Goal: Navigation & Orientation: Find specific page/section

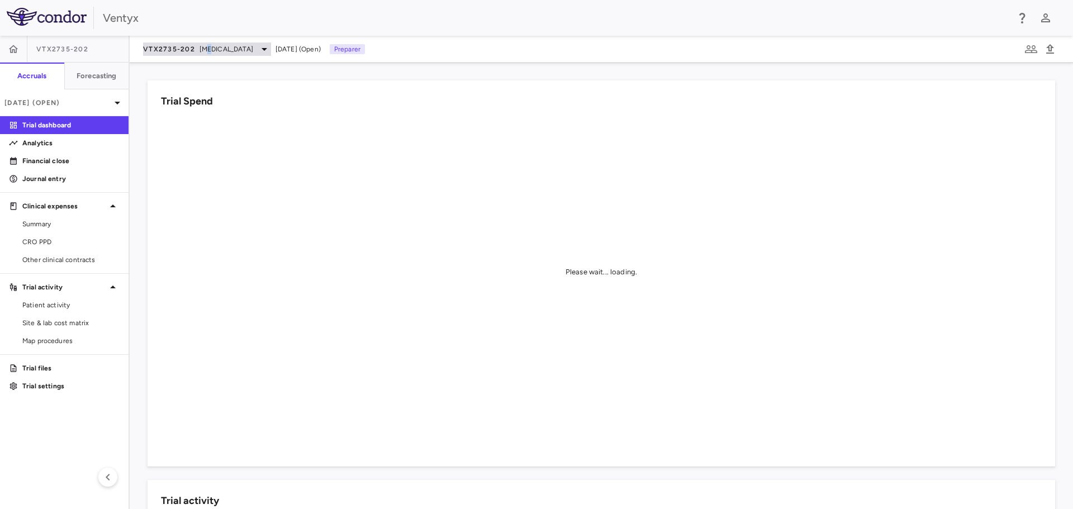
click at [208, 54] on span "[MEDICAL_DATA]" at bounding box center [226, 49] width 54 height 10
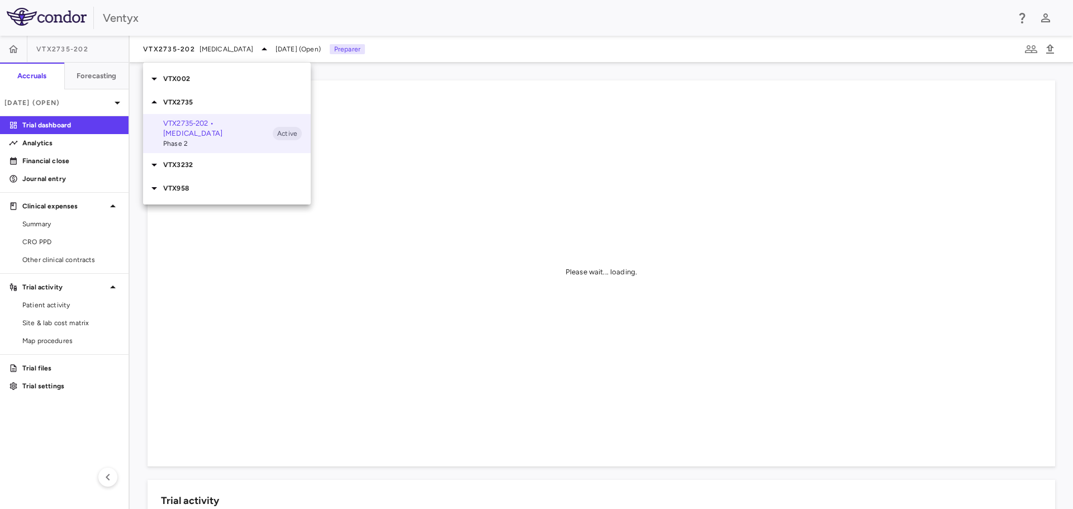
click at [83, 102] on div at bounding box center [536, 254] width 1073 height 509
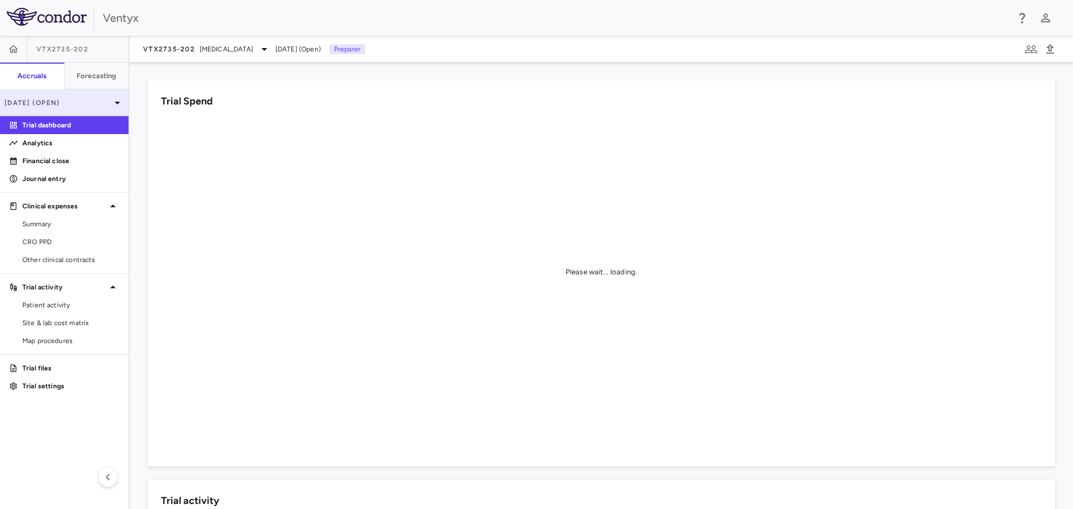
click at [111, 103] on icon at bounding box center [117, 102] width 13 height 13
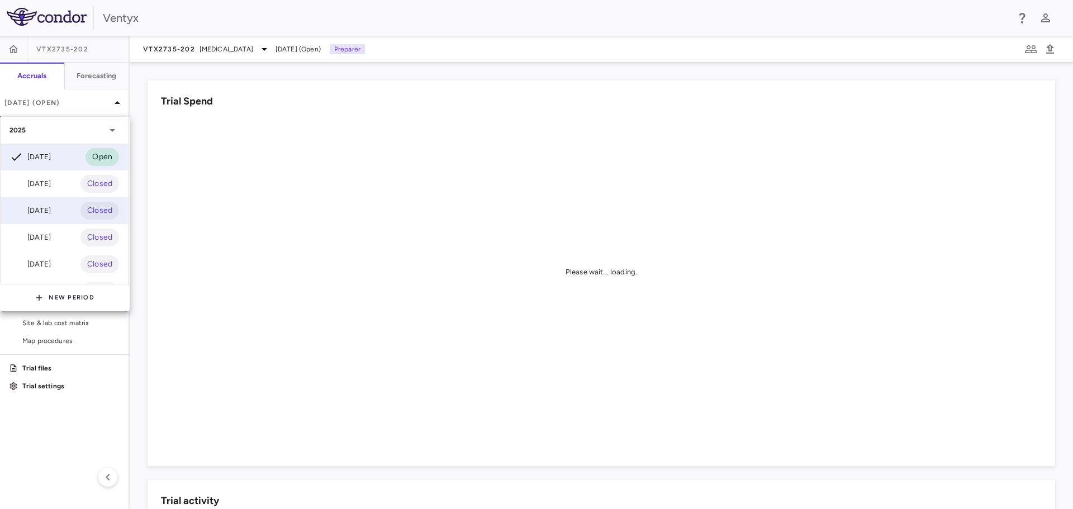
click at [51, 210] on div "[DATE]" at bounding box center [29, 210] width 41 height 13
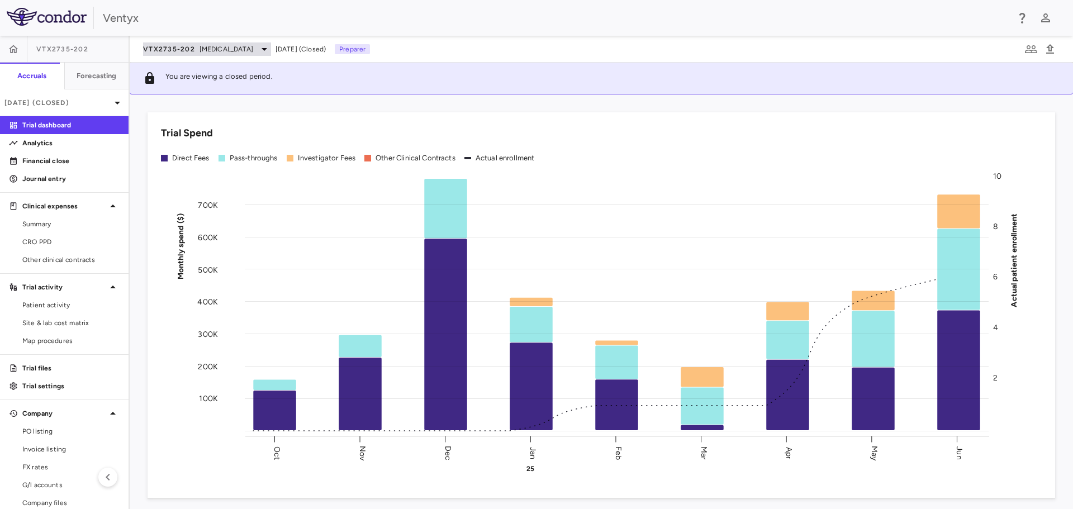
click at [244, 53] on span "[MEDICAL_DATA]" at bounding box center [226, 49] width 54 height 10
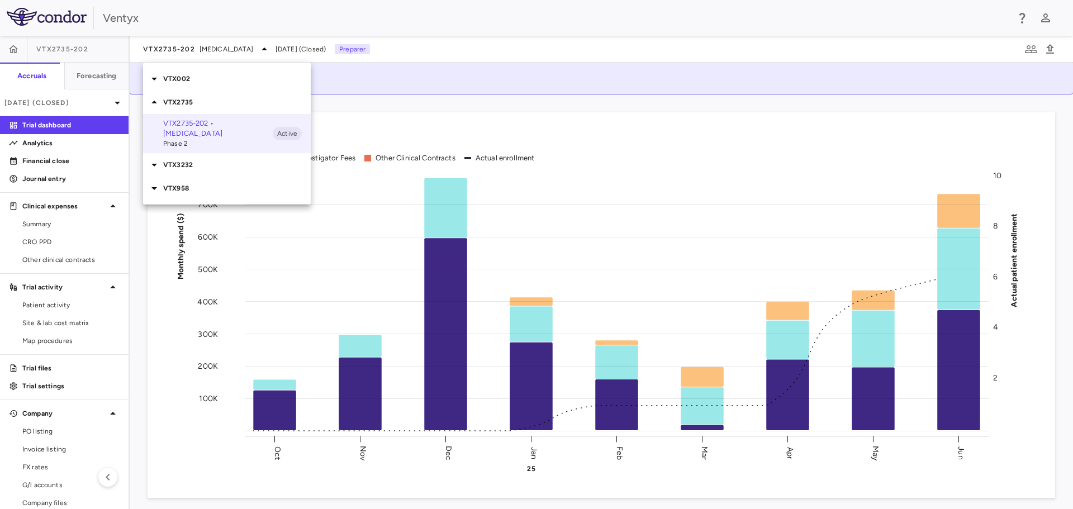
click at [8, 56] on div at bounding box center [536, 254] width 1073 height 509
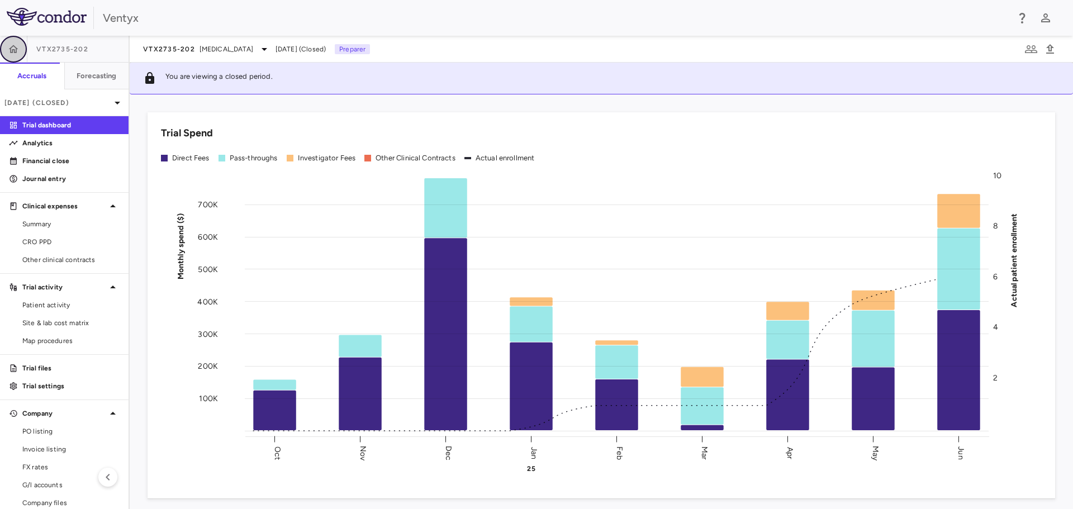
click at [11, 52] on button "button" at bounding box center [13, 49] width 27 height 27
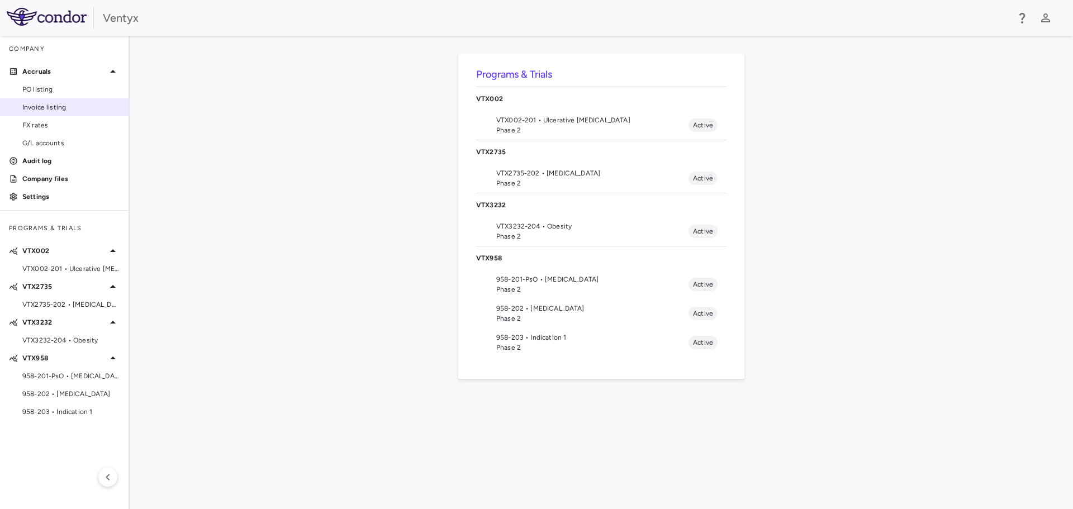
click at [46, 107] on span "Invoice listing" at bounding box center [70, 107] width 97 height 10
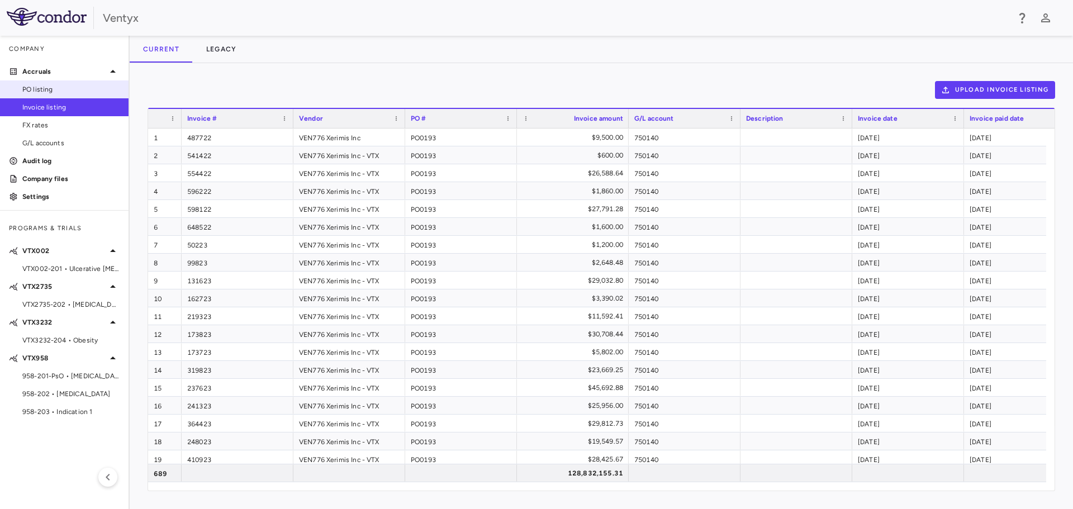
click at [52, 93] on span "PO listing" at bounding box center [70, 89] width 97 height 10
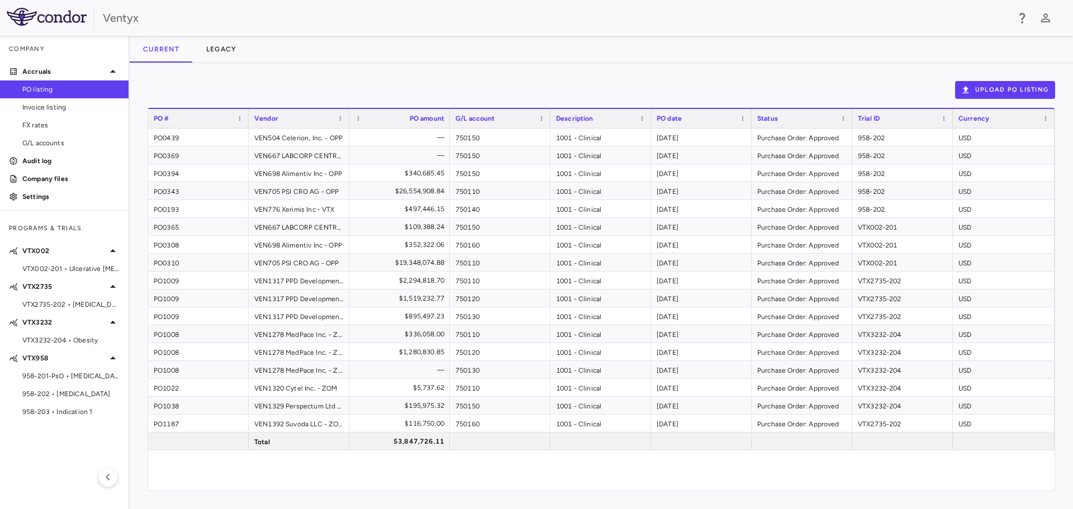
click at [72, 396] on span "958-202 • [MEDICAL_DATA]" at bounding box center [70, 394] width 97 height 10
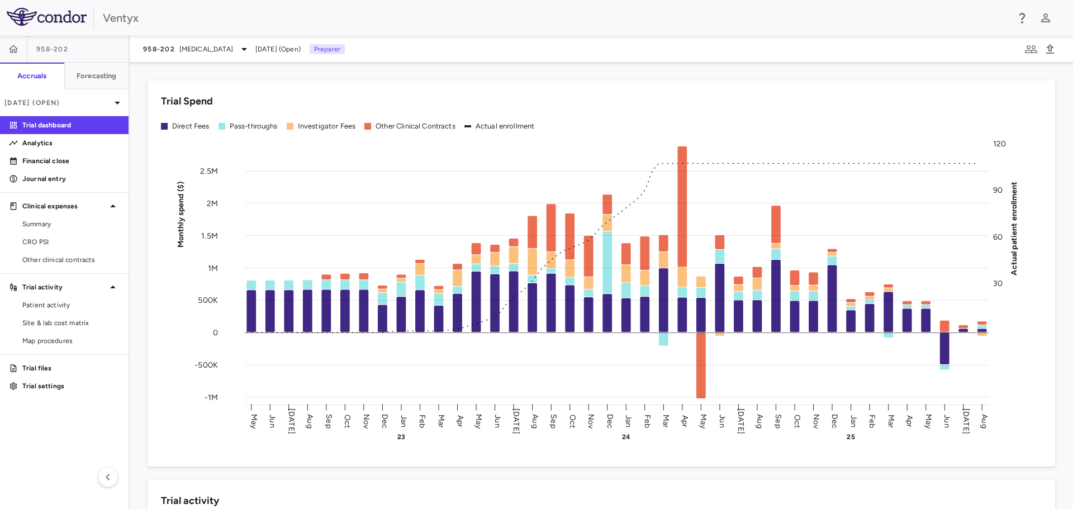
click at [197, 56] on div "958-202 [MEDICAL_DATA] [DATE] (Open) Preparer" at bounding box center [601, 49] width 943 height 27
click at [111, 101] on icon at bounding box center [117, 102] width 13 height 13
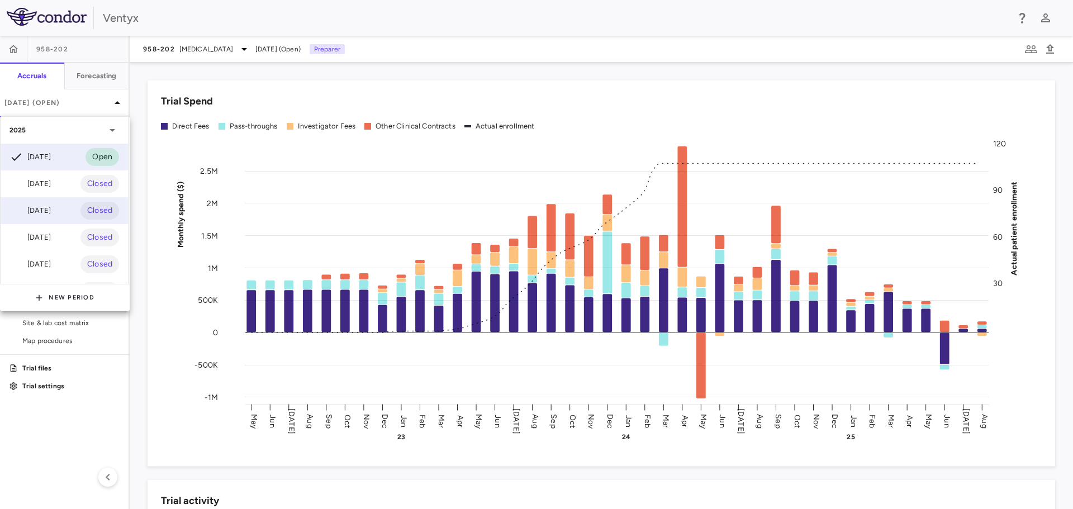
click at [66, 215] on div "[DATE] Closed" at bounding box center [64, 210] width 127 height 27
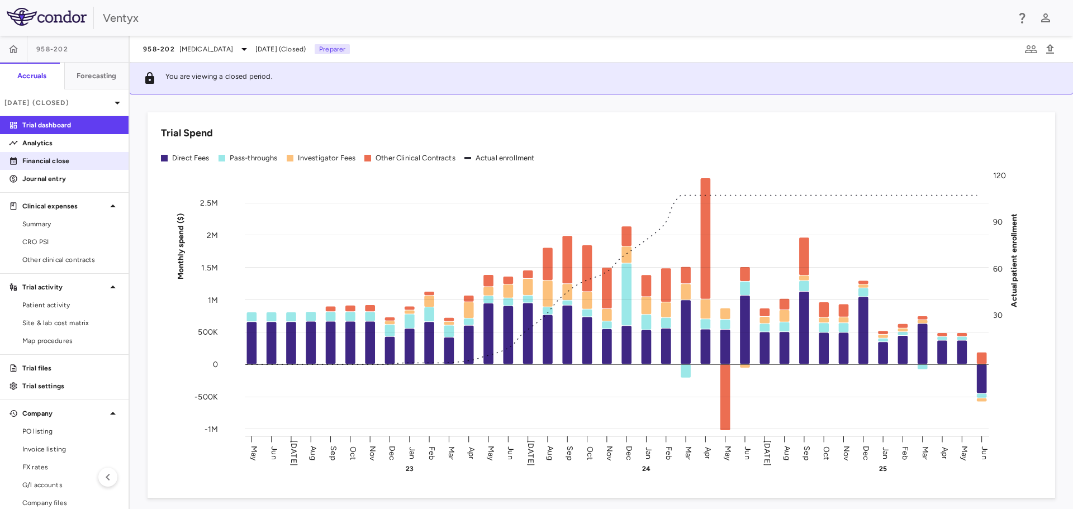
click at [51, 163] on p "Financial close" at bounding box center [70, 161] width 97 height 10
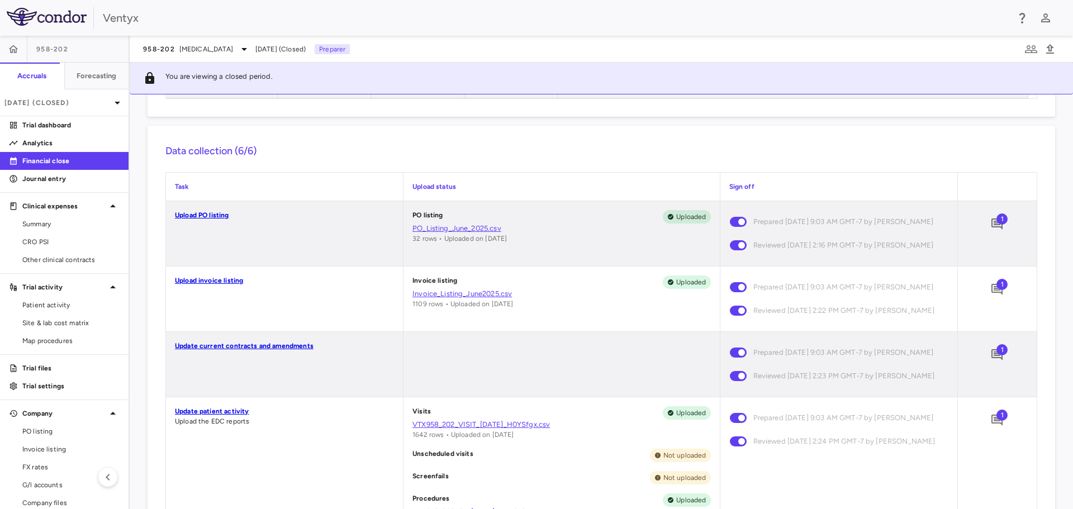
scroll to position [391, 0]
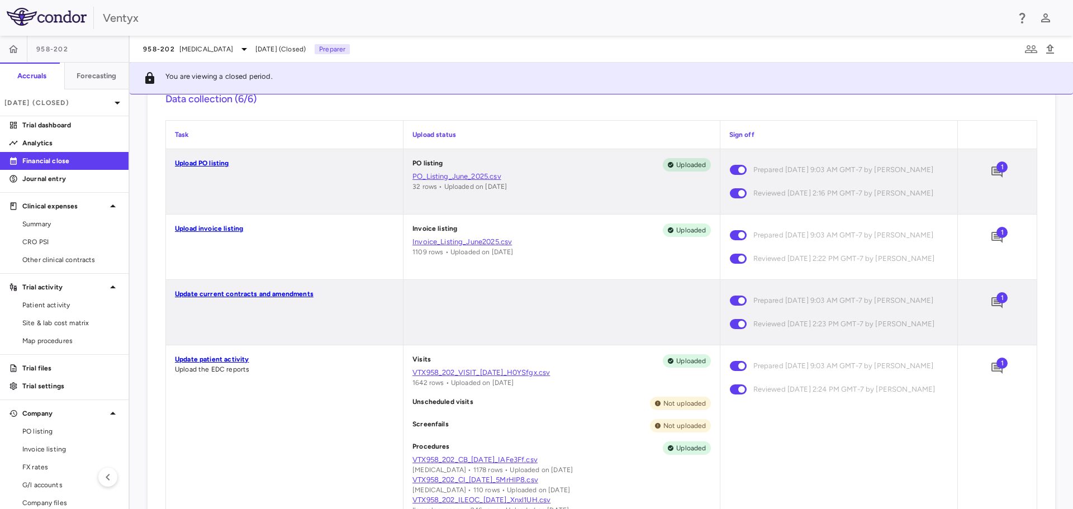
click at [996, 238] on span "1" at bounding box center [1001, 232] width 11 height 11
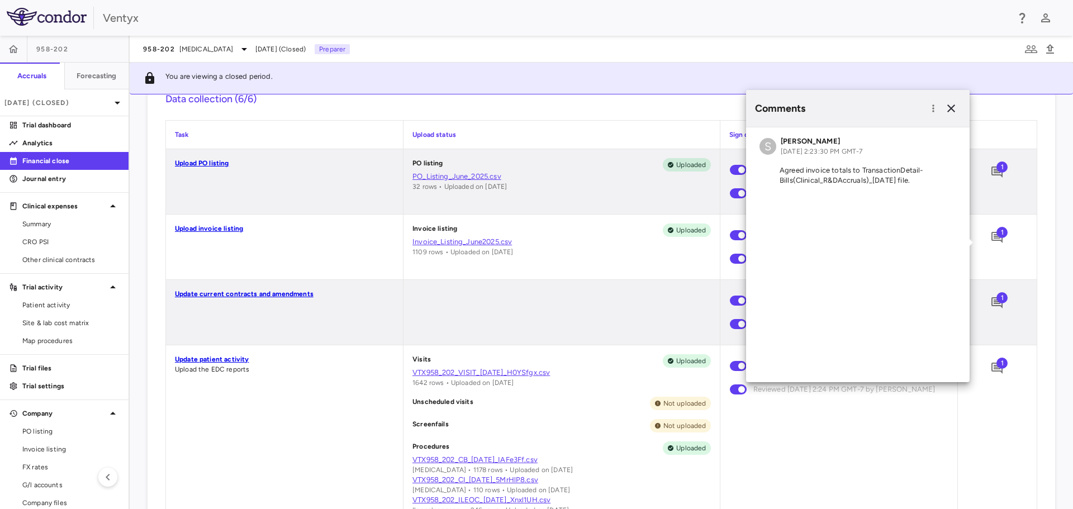
click at [575, 125] on div "Upload status" at bounding box center [561, 135] width 316 height 28
click at [953, 110] on icon "button" at bounding box center [951, 108] width 8 height 8
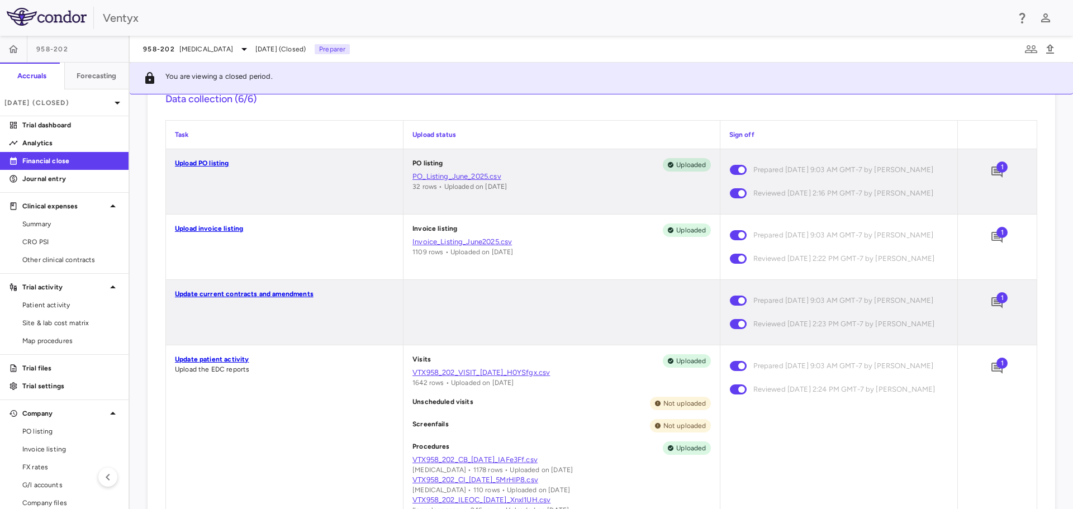
click at [996, 172] on span "1" at bounding box center [1001, 166] width 11 height 11
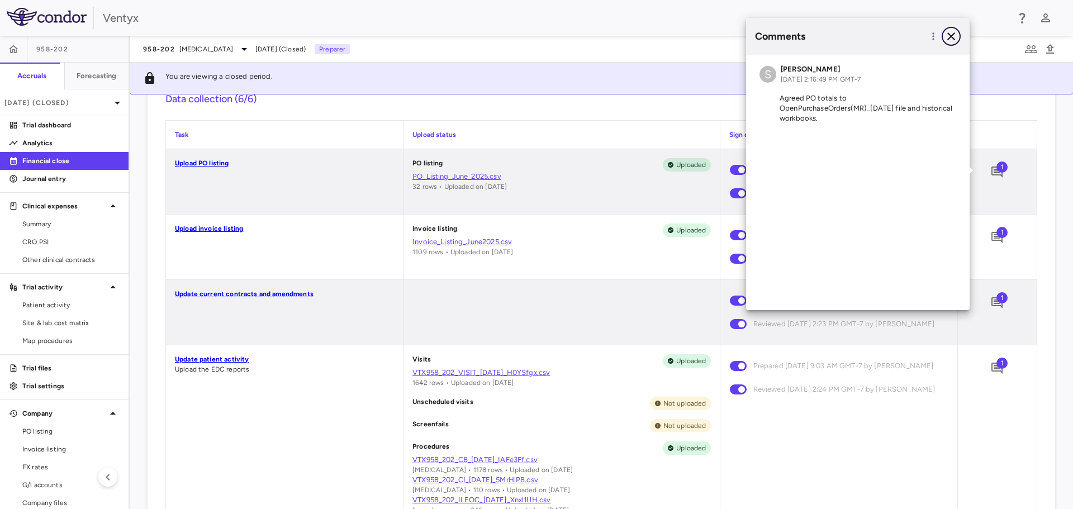
click at [951, 37] on icon "button" at bounding box center [951, 36] width 8 height 8
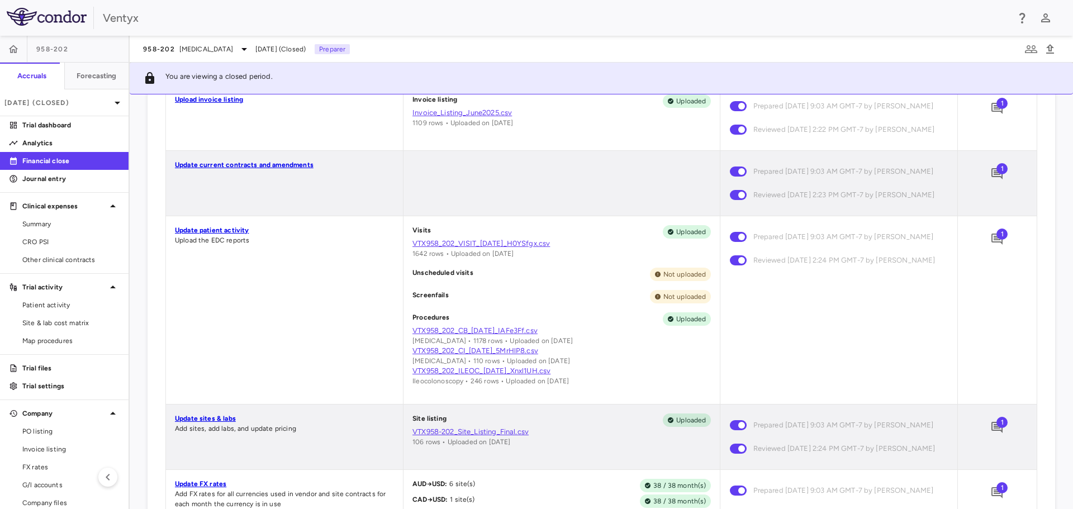
scroll to position [559, 0]
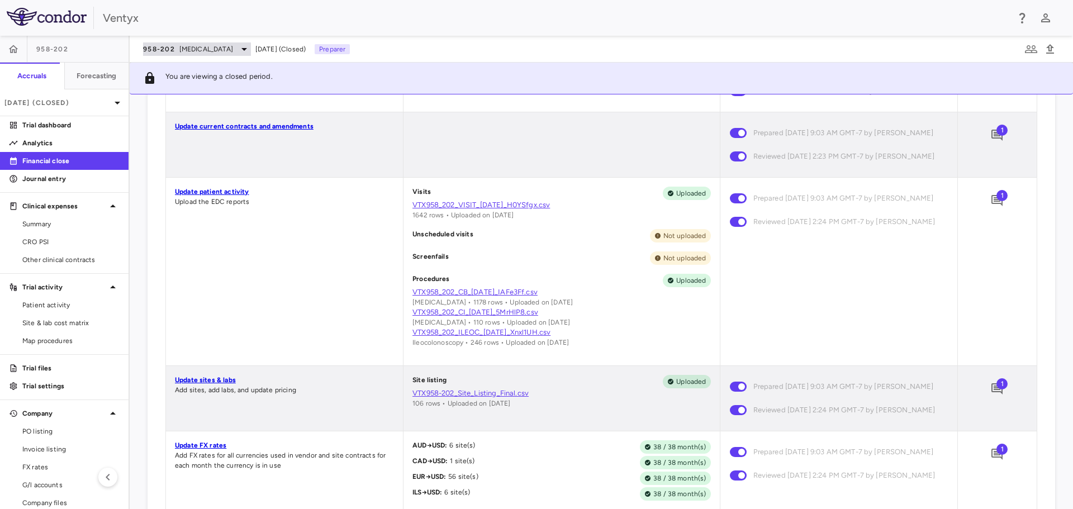
click at [204, 47] on span "[MEDICAL_DATA]" at bounding box center [206, 49] width 54 height 10
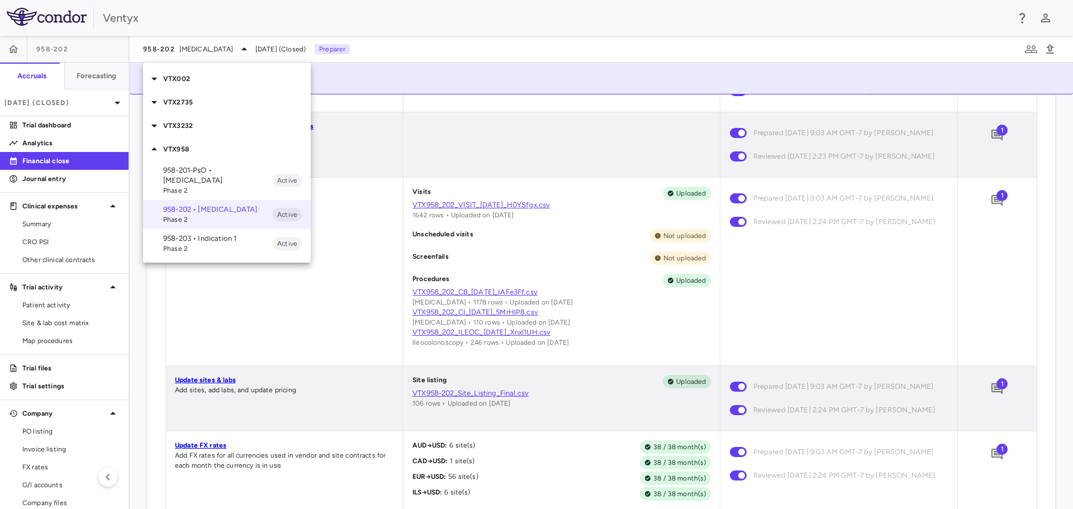
click at [191, 80] on p "VTX002" at bounding box center [237, 79] width 148 height 10
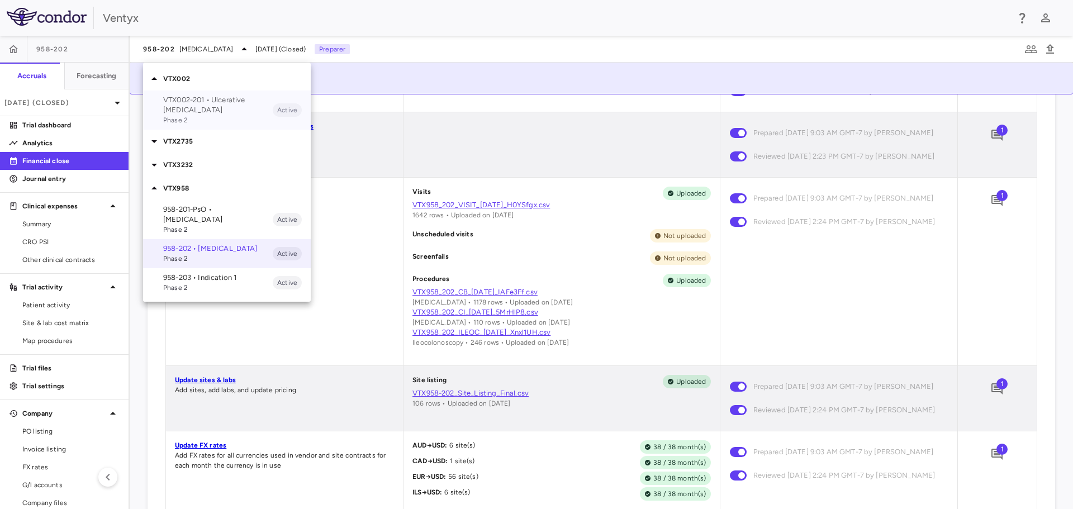
click at [218, 115] on span "Phase 2" at bounding box center [218, 120] width 110 height 10
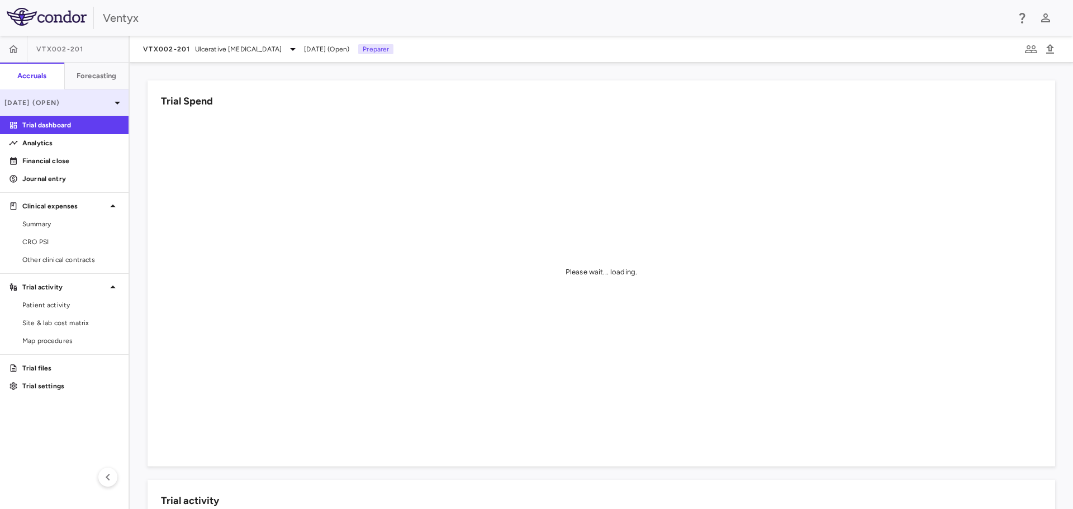
click at [112, 99] on icon at bounding box center [117, 102] width 13 height 13
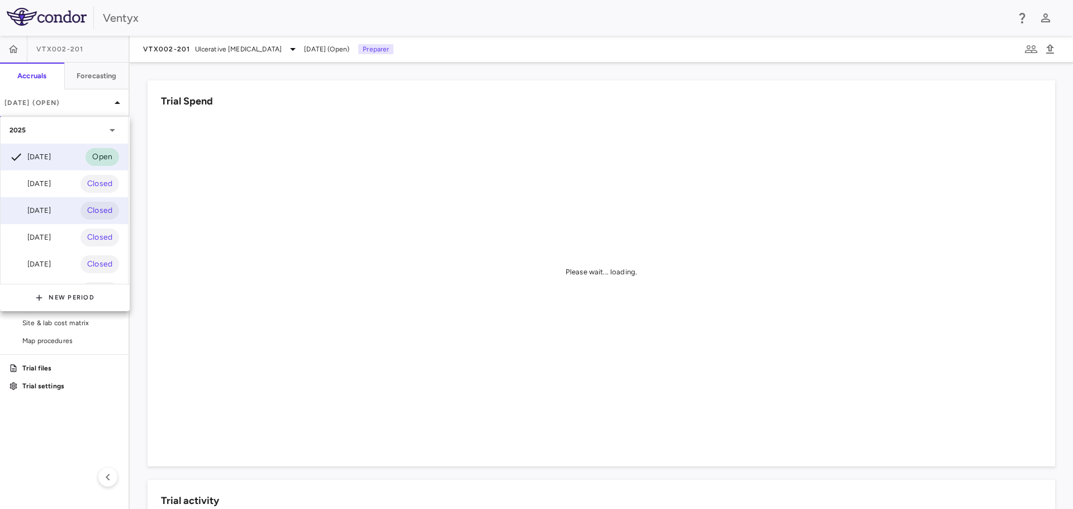
click at [51, 215] on div "[DATE]" at bounding box center [29, 210] width 41 height 13
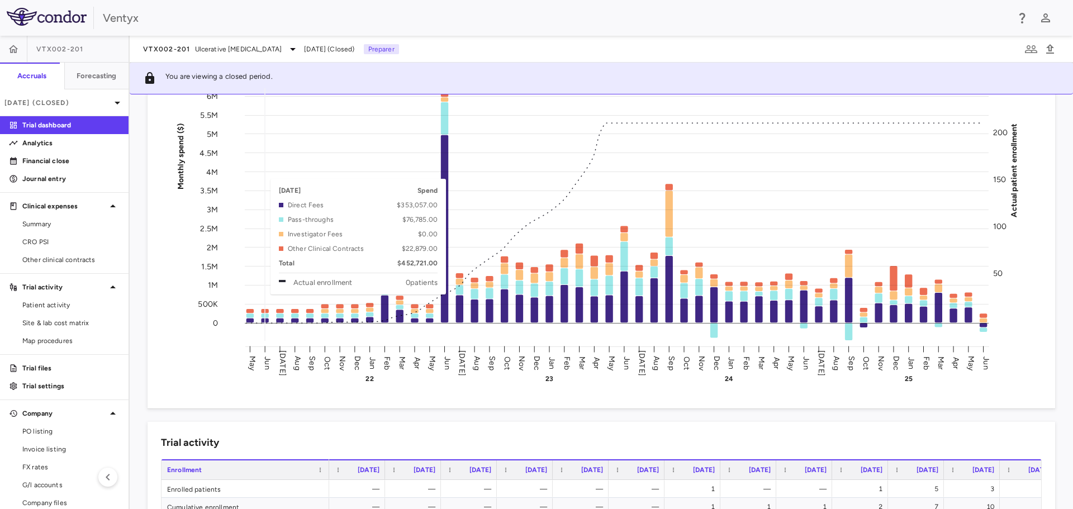
scroll to position [112, 0]
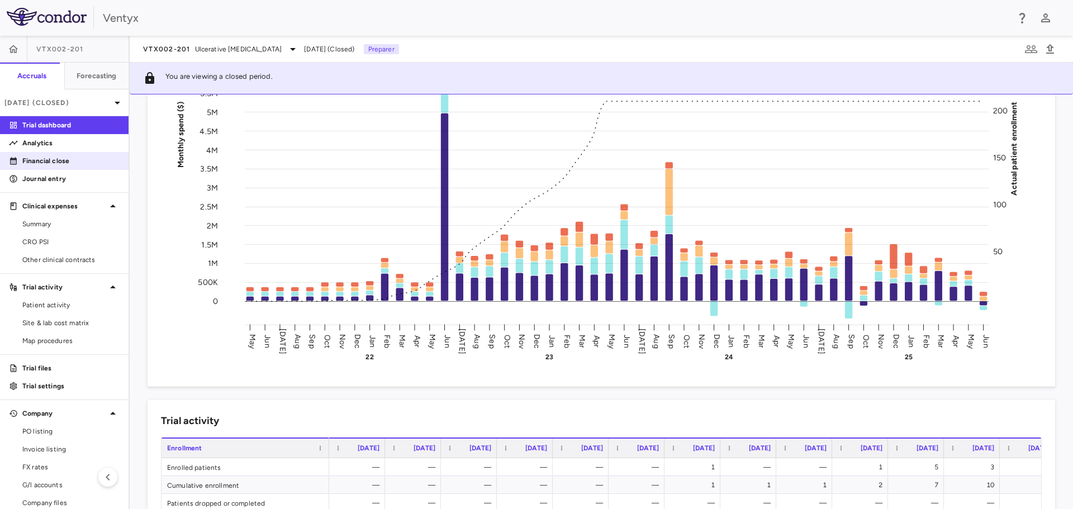
click at [51, 159] on p "Financial close" at bounding box center [70, 161] width 97 height 10
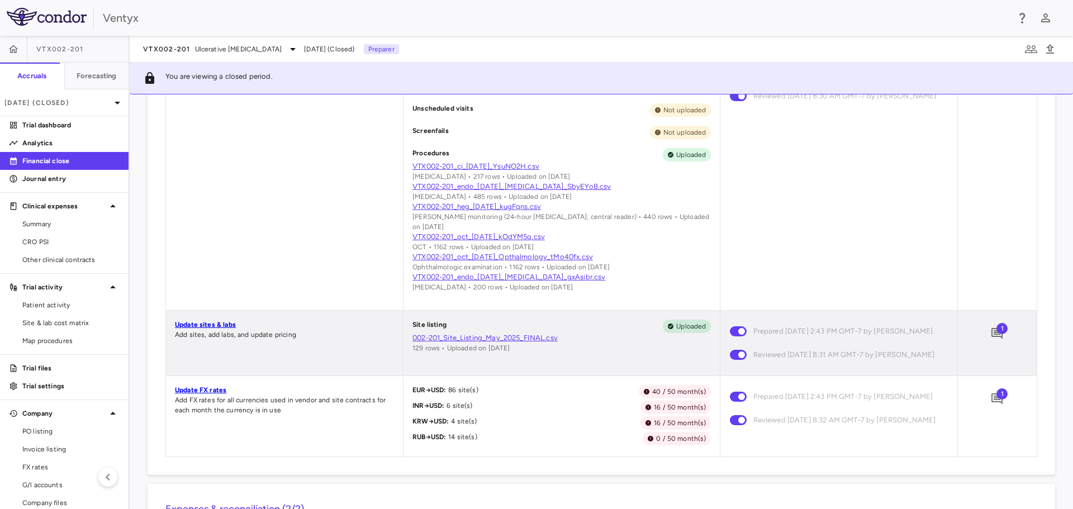
scroll to position [615, 0]
click at [542, 281] on link "VTX002-201_endo_[DATE]_[MEDICAL_DATA]_gxAsibr.csv" at bounding box center [561, 275] width 298 height 10
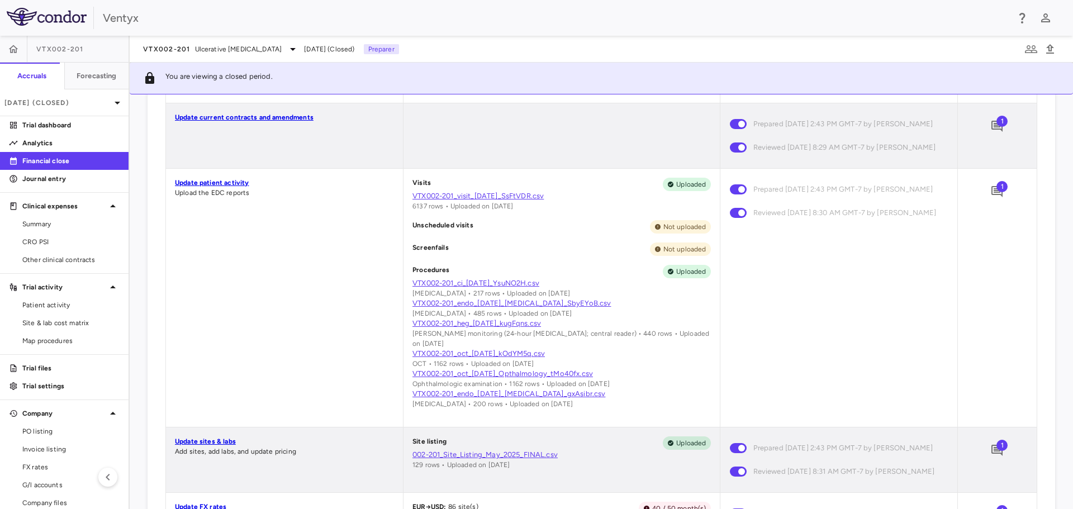
scroll to position [503, 0]
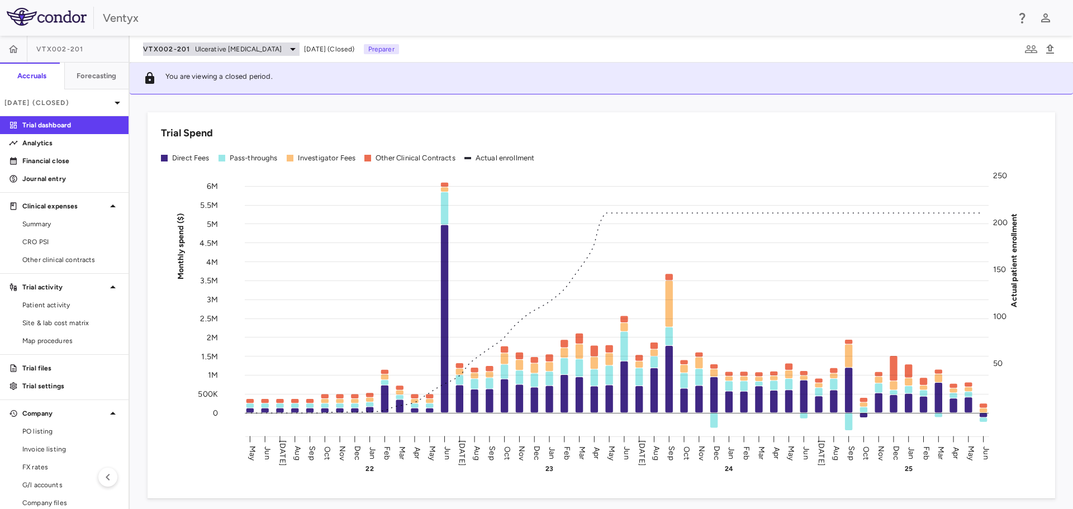
click at [229, 49] on span "Ulcerative [MEDICAL_DATA]" at bounding box center [238, 49] width 87 height 10
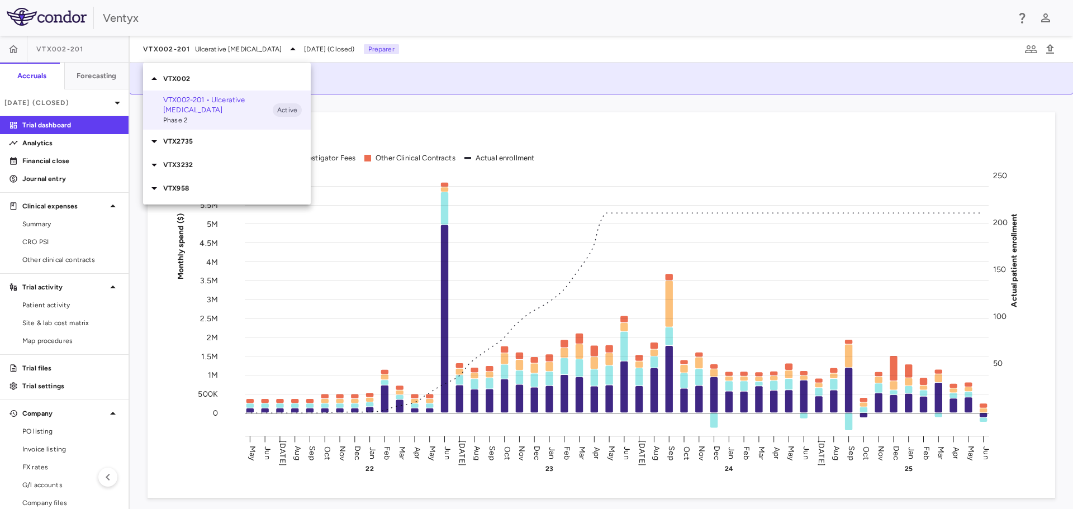
click at [188, 136] on p "VTX2735" at bounding box center [237, 141] width 148 height 10
click at [200, 158] on p "VTX2735-202 • [MEDICAL_DATA]" at bounding box center [218, 168] width 110 height 20
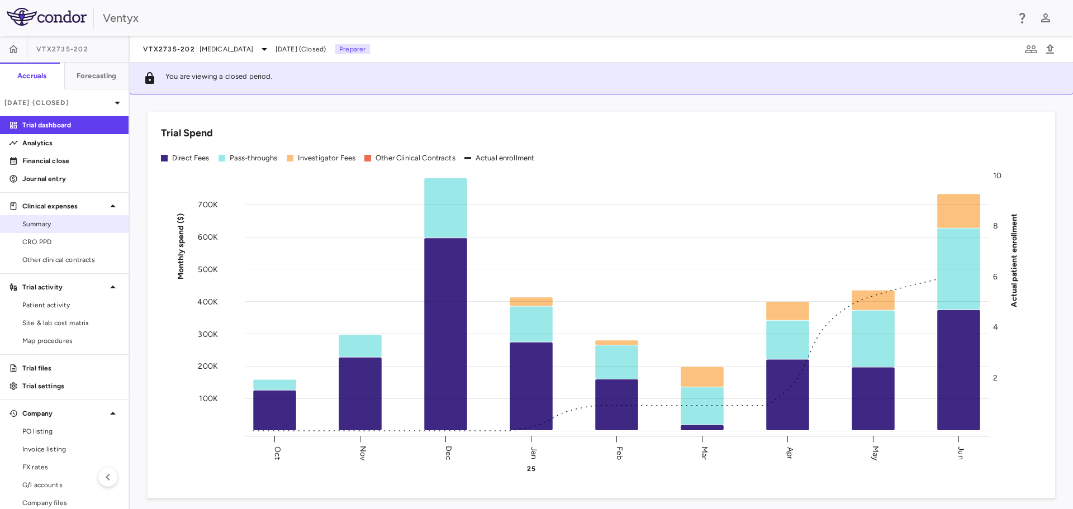
click at [49, 238] on span "CRO PPD" at bounding box center [70, 242] width 97 height 10
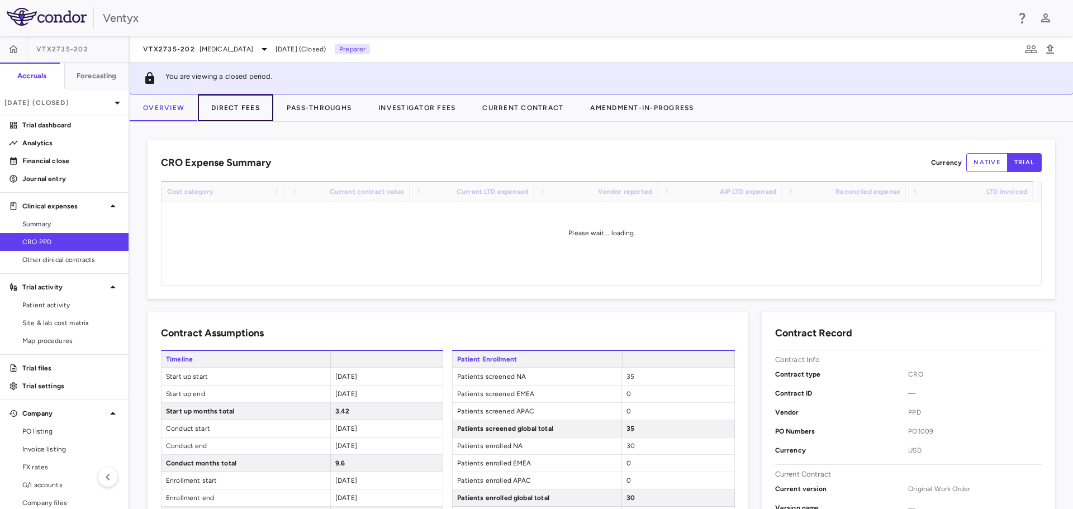
click at [232, 114] on button "Direct Fees" at bounding box center [235, 107] width 75 height 27
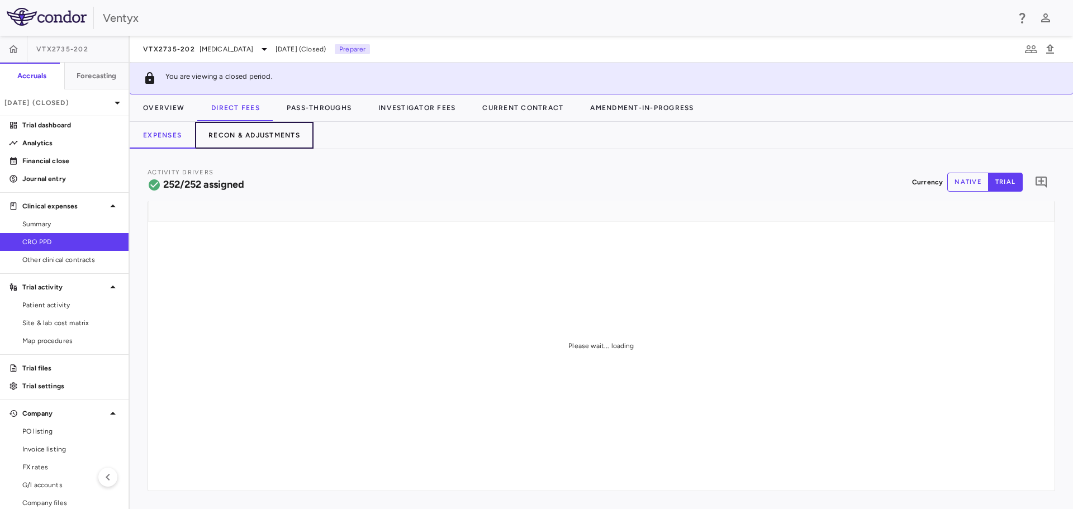
click at [265, 140] on button "Recon & Adjustments" at bounding box center [254, 135] width 118 height 27
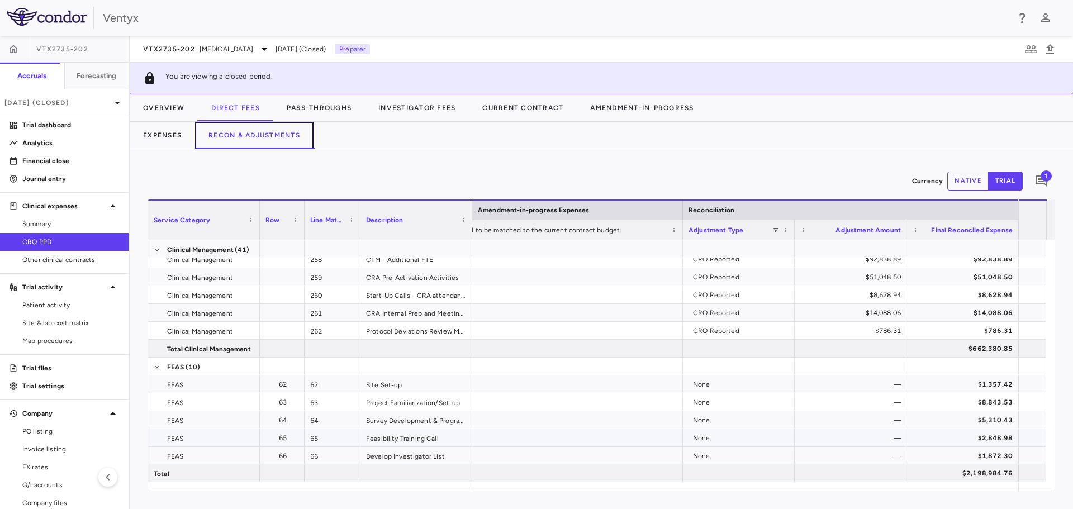
scroll to position [1341, 0]
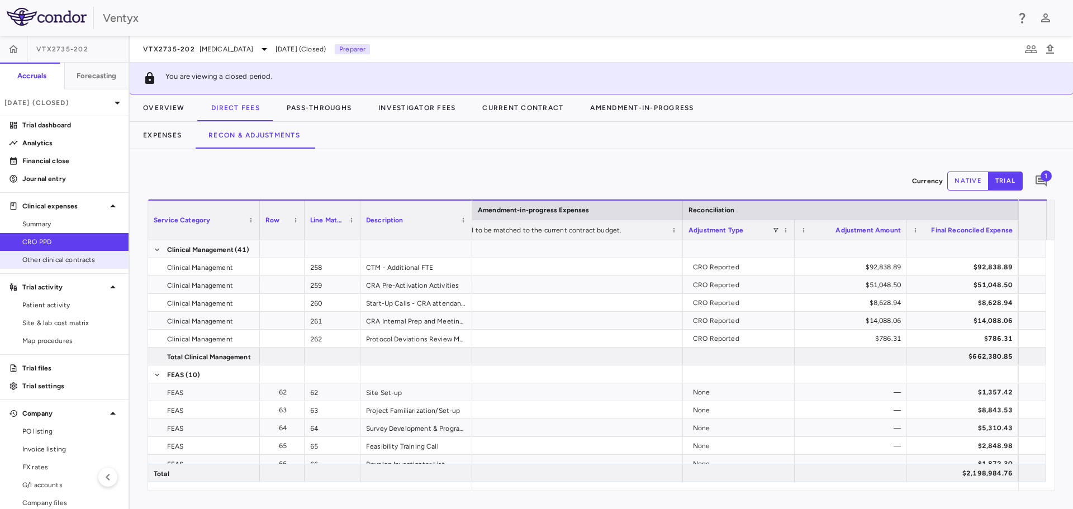
click at [39, 258] on span "Other clinical contracts" at bounding box center [70, 260] width 97 height 10
